Goal: Navigation & Orientation: Find specific page/section

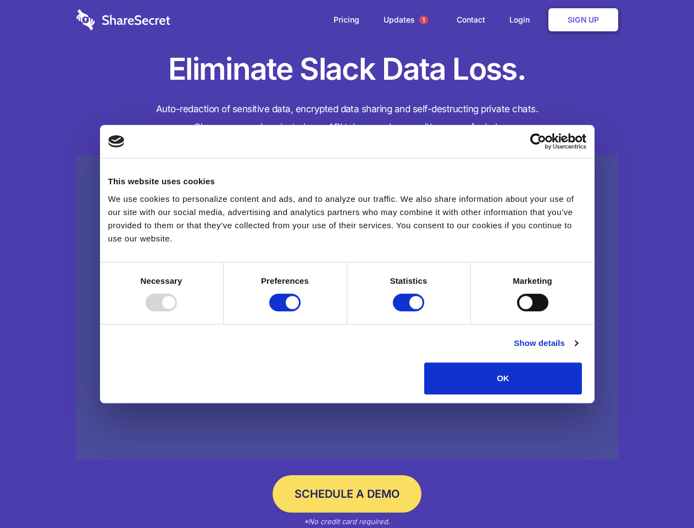
click at [177, 311] on div at bounding box center [161, 302] width 31 height 18
click at [301, 311] on input "Preferences" at bounding box center [284, 302] width 31 height 18
checkbox input "false"
click at [410, 311] on input "Statistics" at bounding box center [408, 302] width 31 height 18
checkbox input "false"
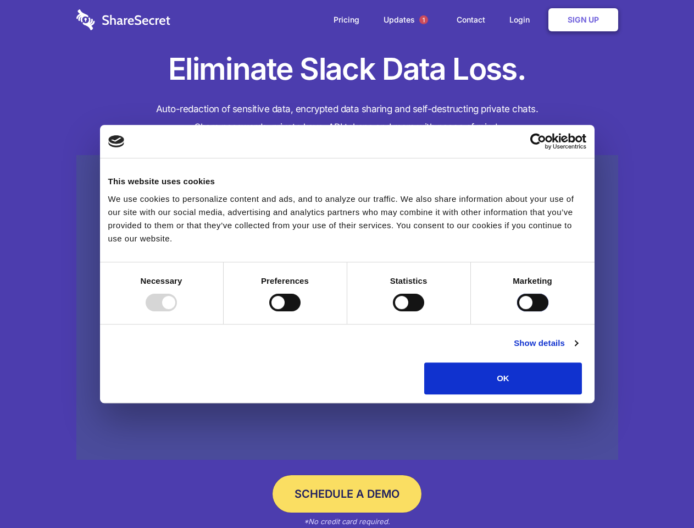
click at [517, 311] on input "Marketing" at bounding box center [532, 302] width 31 height 18
checkbox input "true"
click at [578, 350] on link "Show details" at bounding box center [546, 342] width 64 height 13
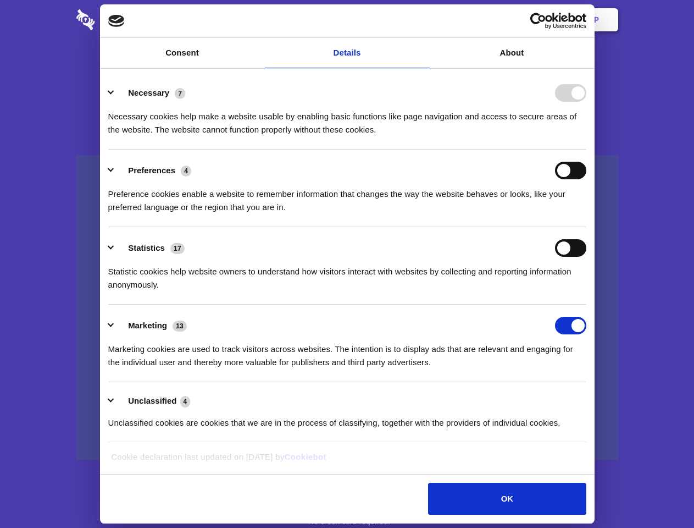
click at [591, 398] on ul "Necessary 7 Necessary cookies help make a website usable by enabling basic func…" at bounding box center [347, 257] width 489 height 370
click at [423, 20] on span "1" at bounding box center [423, 19] width 9 height 9
